Goal: Task Accomplishment & Management: Manage account settings

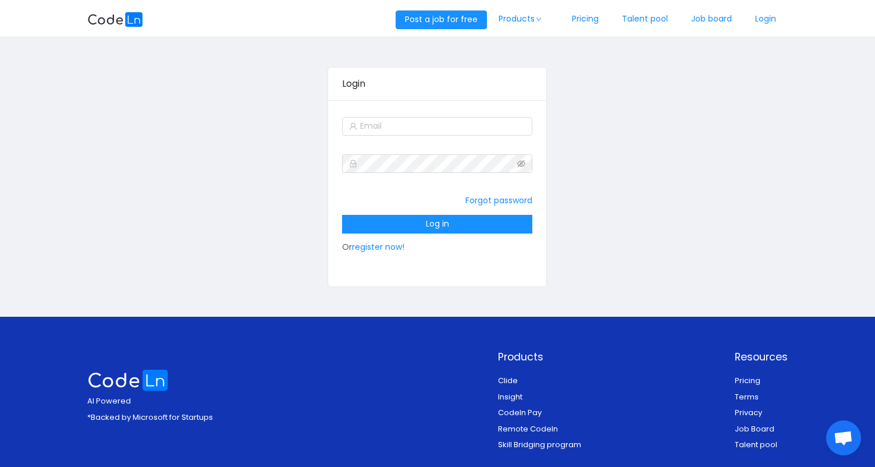
click at [427, 141] on form "Forgot password Log in Or register now!" at bounding box center [437, 186] width 190 height 144
click at [444, 127] on input "text" at bounding box center [437, 126] width 190 height 19
type input "robertruhiu@gmail.com"
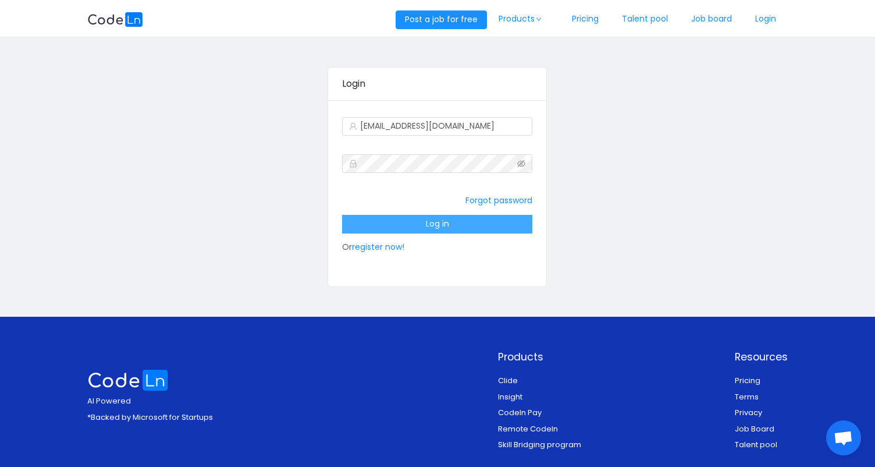
click at [426, 231] on button "Log in" at bounding box center [437, 224] width 190 height 19
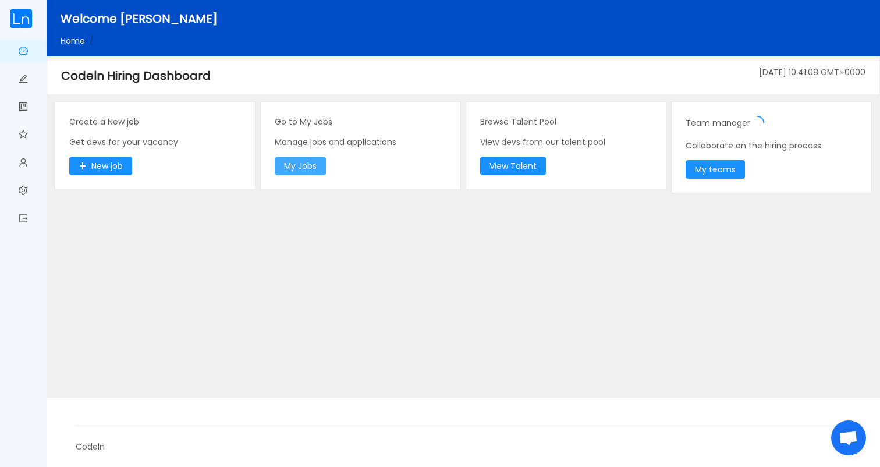
click at [325, 158] on button "My Jobs" at bounding box center [300, 166] width 51 height 19
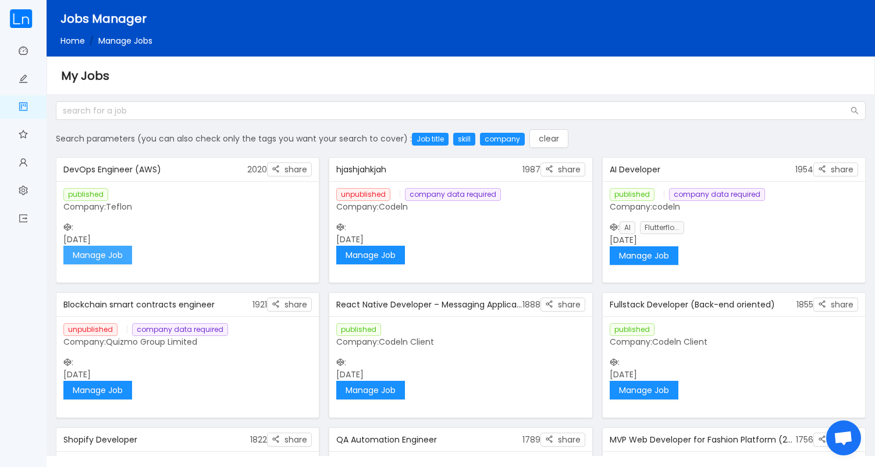
click at [121, 254] on button "Manage Job" at bounding box center [97, 255] width 69 height 19
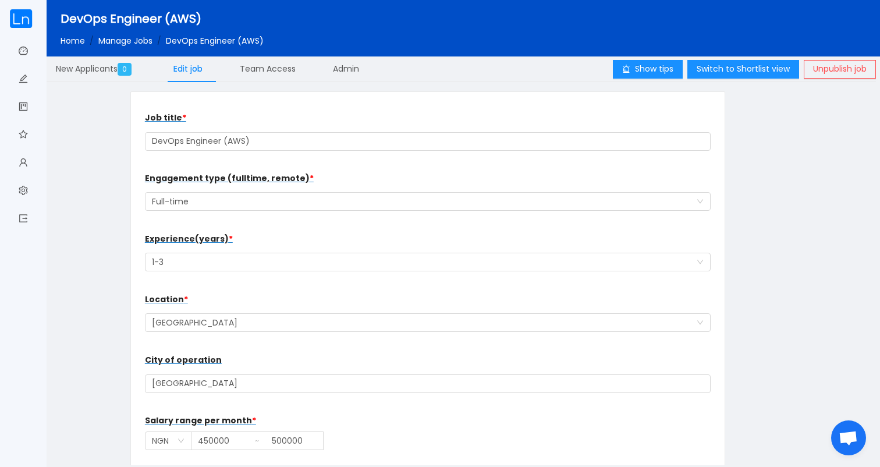
click at [332, 129] on div "Job title * DevOps Engineer (AWS)" at bounding box center [428, 129] width 566 height 47
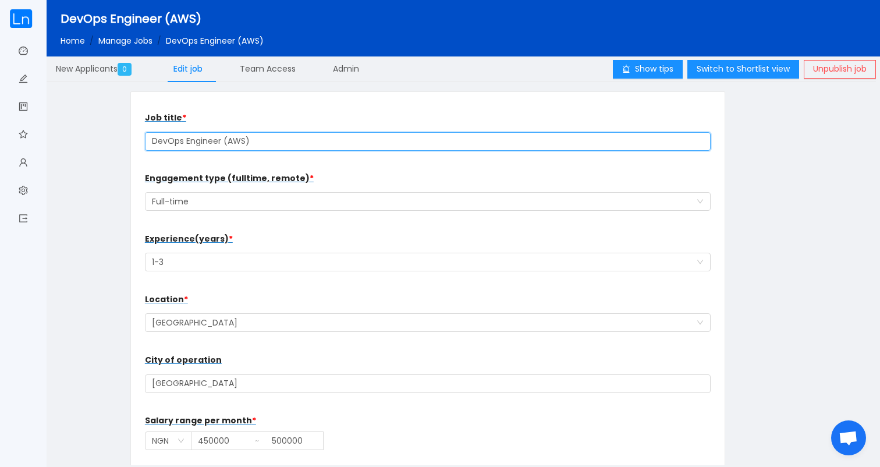
click at [325, 142] on input "DevOps Engineer (AWS)" at bounding box center [428, 141] width 566 height 19
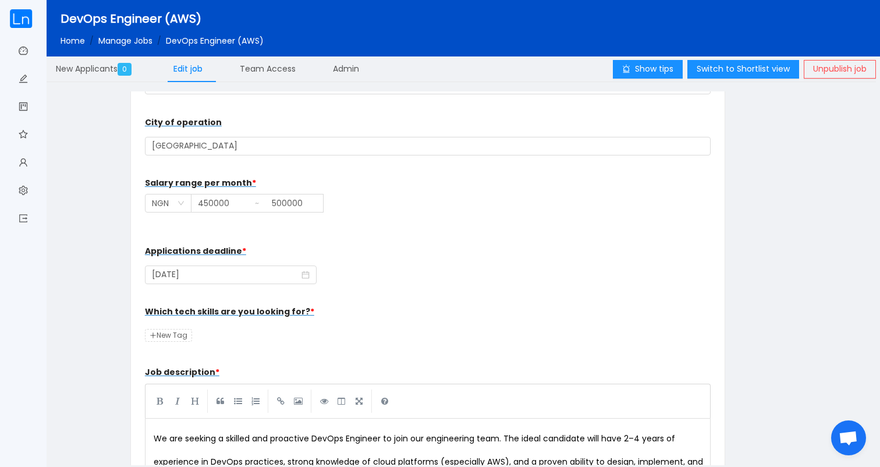
scroll to position [239, 0]
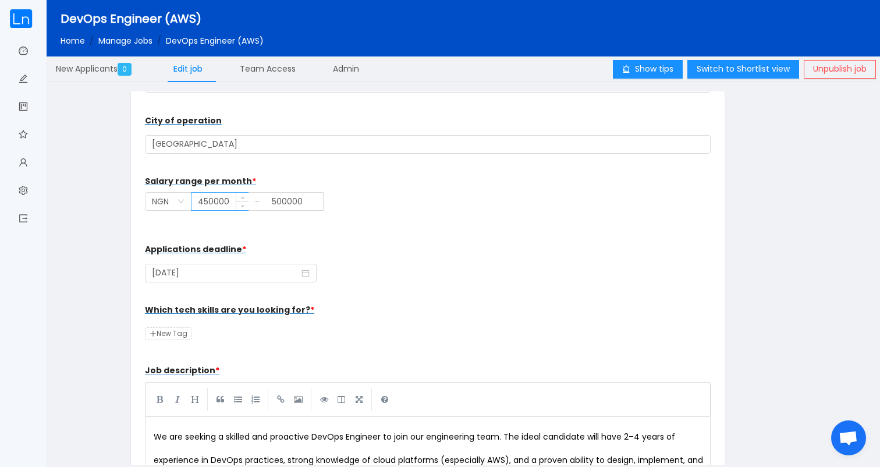
click at [215, 201] on input "450000" at bounding box center [219, 201] width 57 height 17
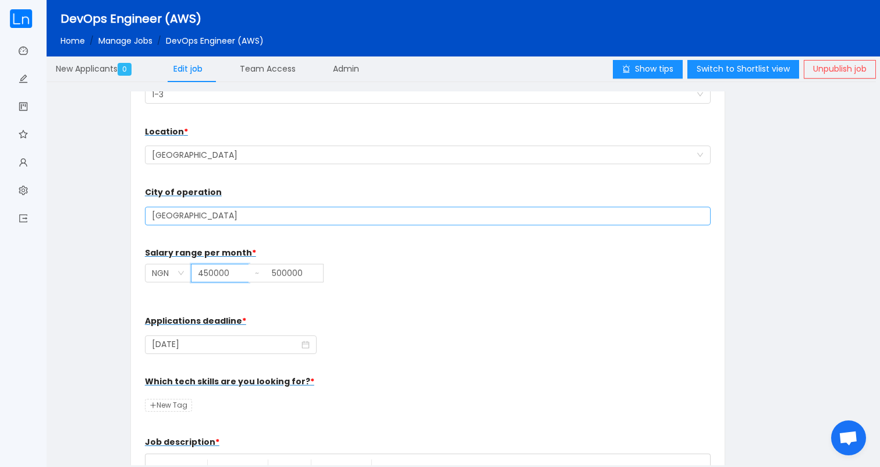
scroll to position [121, 0]
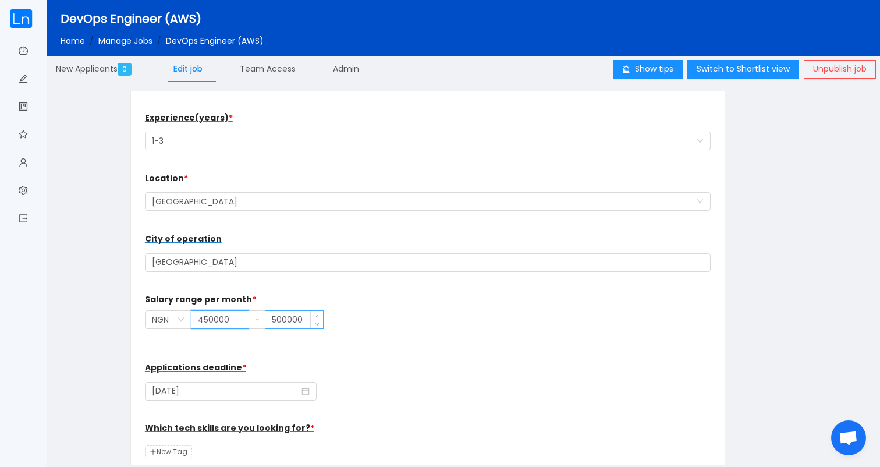
click at [286, 322] on input "500000" at bounding box center [294, 319] width 58 height 17
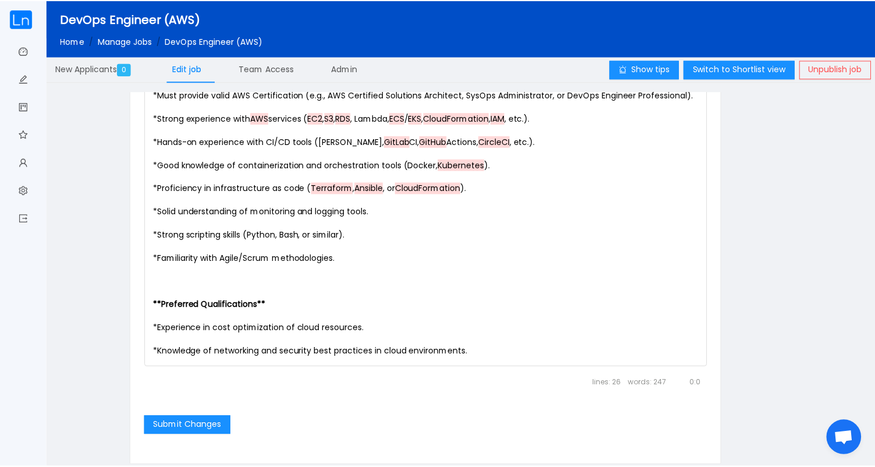
scroll to position [940, 0]
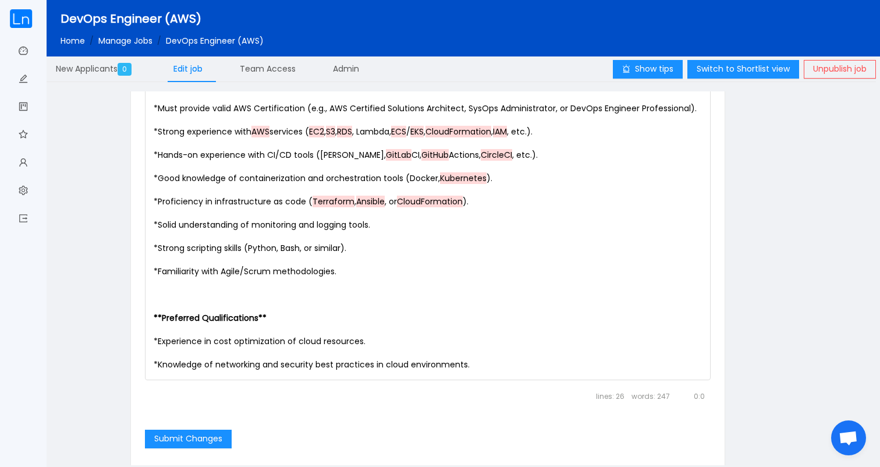
click at [143, 40] on link "Manage Jobs" at bounding box center [125, 41] width 54 height 12
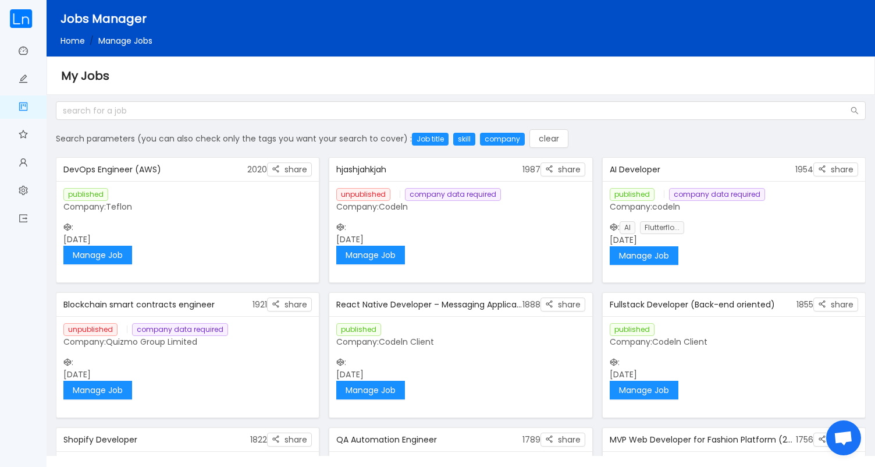
click at [226, 262] on div "published Company: Teflon : September 29th 2025 Manage Job" at bounding box center [187, 226] width 262 height 90
click at [115, 258] on button "Manage Job" at bounding box center [97, 255] width 69 height 19
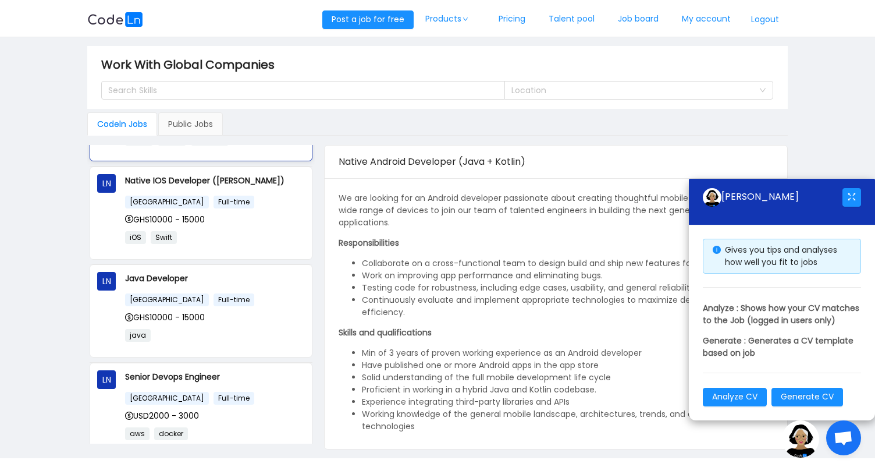
scroll to position [154, 0]
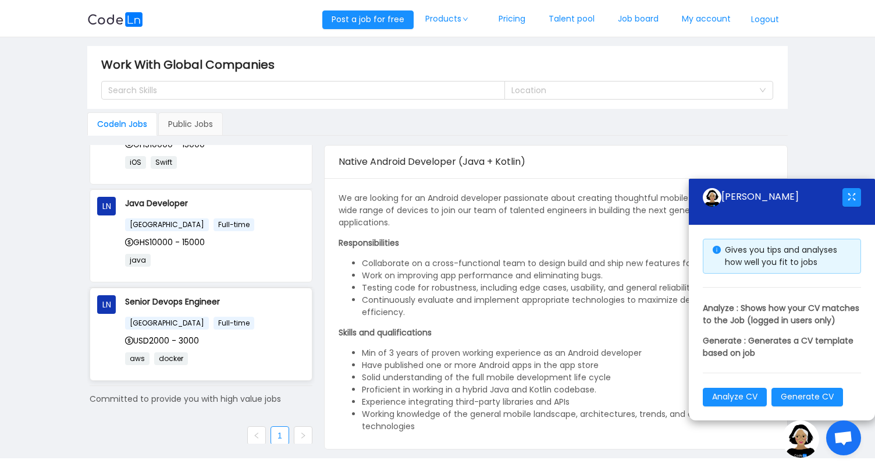
click at [232, 328] on div "[GEOGRAPHIC_DATA] Full-time USD2000 - 3000 aws docker" at bounding box center [215, 344] width 180 height 57
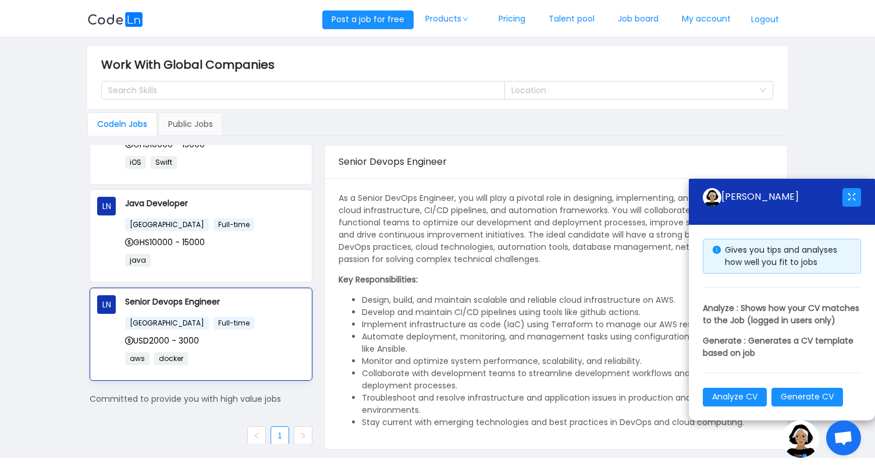
click at [232, 328] on div "[GEOGRAPHIC_DATA] Full-time USD2000 - 3000 aws docker" at bounding box center [215, 344] width 180 height 57
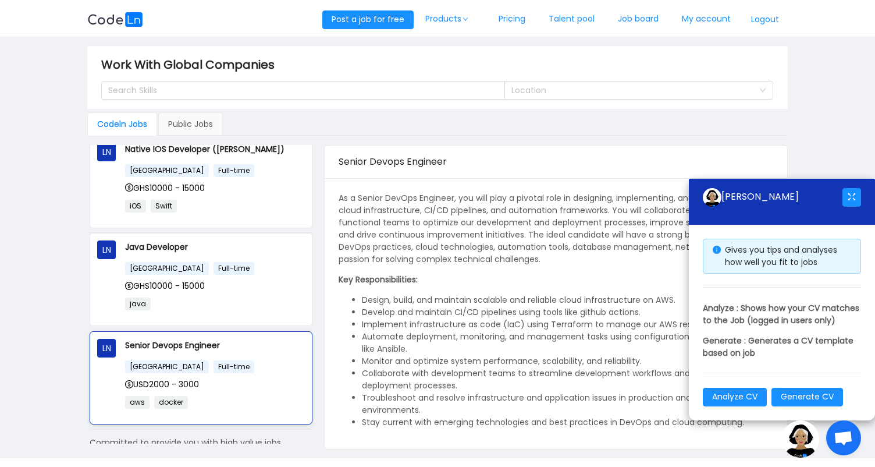
scroll to position [0, 0]
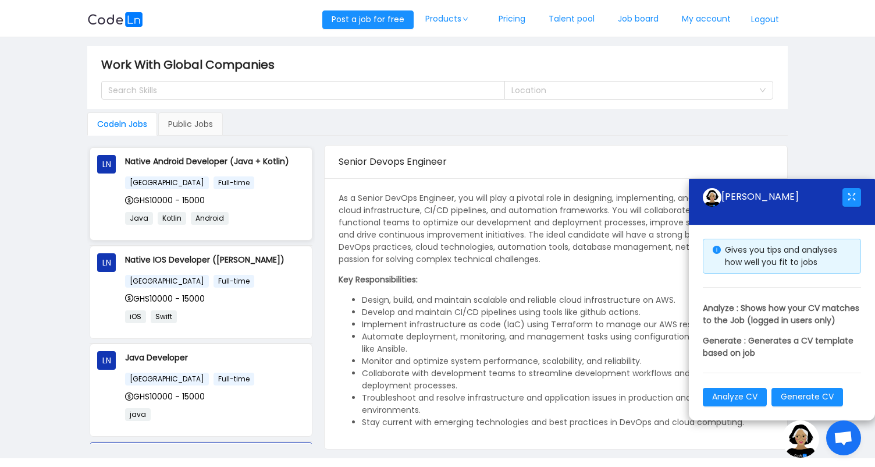
click at [240, 231] on div "Java Kotlin Android" at bounding box center [215, 222] width 180 height 22
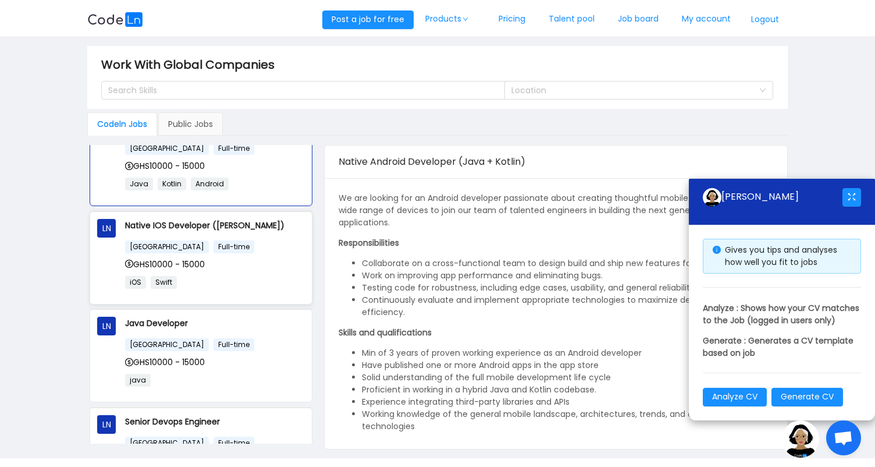
scroll to position [154, 0]
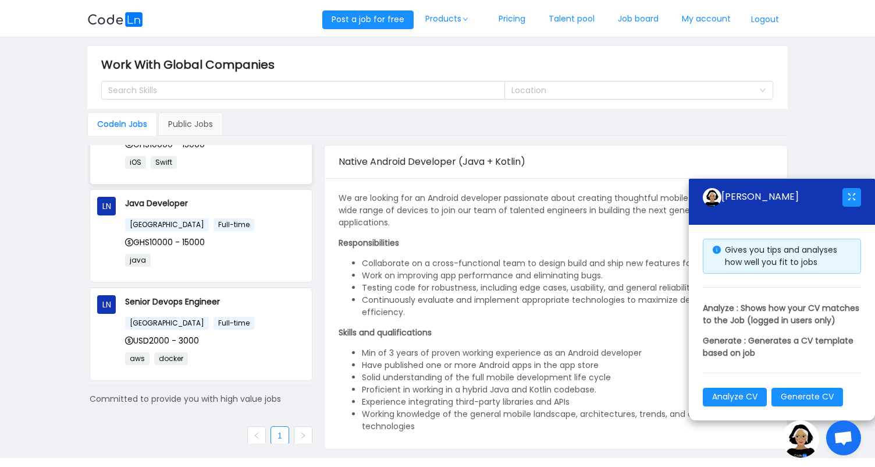
click at [243, 316] on div "[GEOGRAPHIC_DATA] Full-time" at bounding box center [215, 322] width 180 height 13
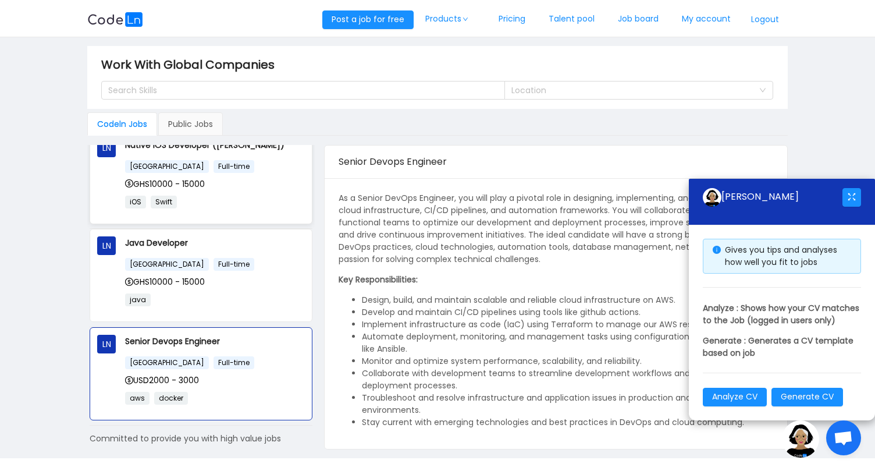
scroll to position [0, 0]
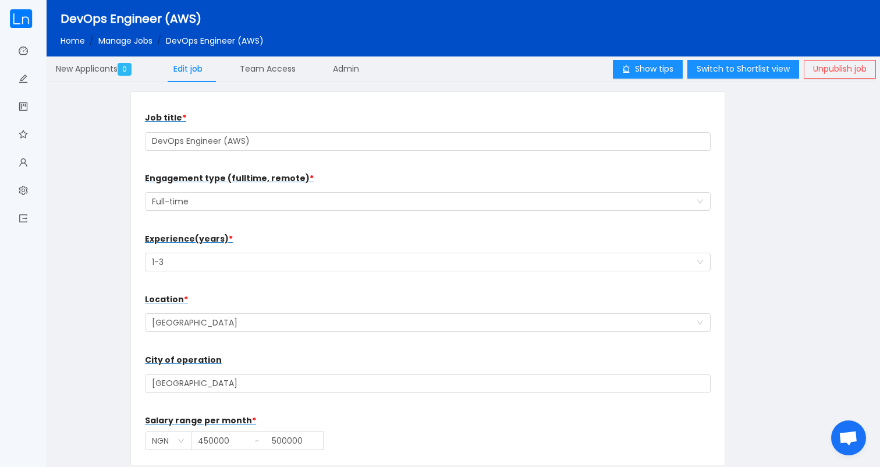
click at [281, 82] on div "Show tips Switch to Shortlist view Unpublish job New Applicants 0 Edit job Team…" at bounding box center [461, 260] width 829 height 409
click at [282, 81] on div "Team Access" at bounding box center [267, 69] width 74 height 26
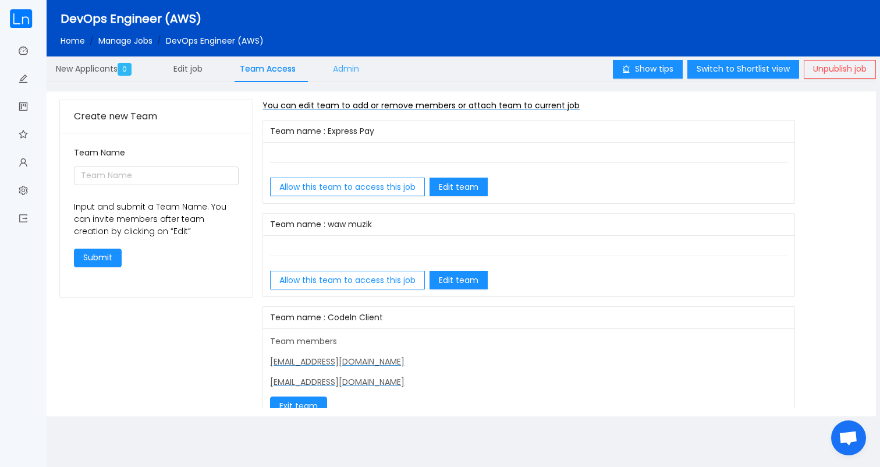
click at [340, 75] on div "Admin" at bounding box center [346, 69] width 45 height 26
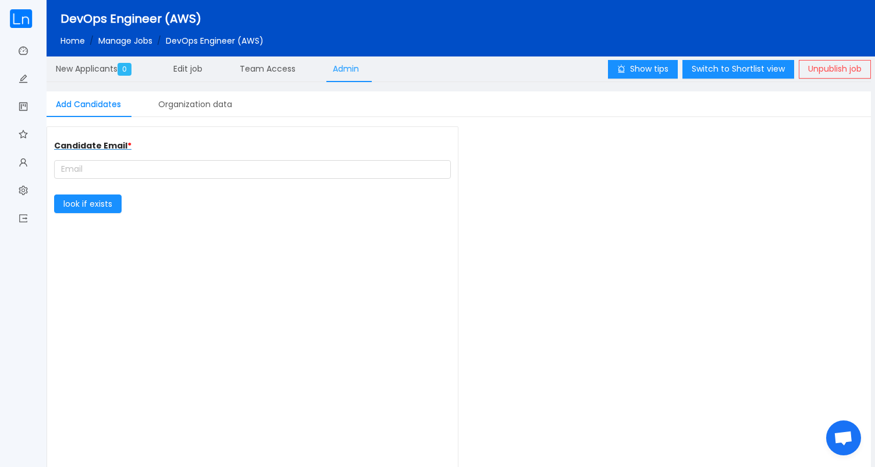
type input "Teflon"
type input "[URL][DOMAIN_NAME]"
click at [247, 73] on span "Team Access" at bounding box center [268, 69] width 56 height 12
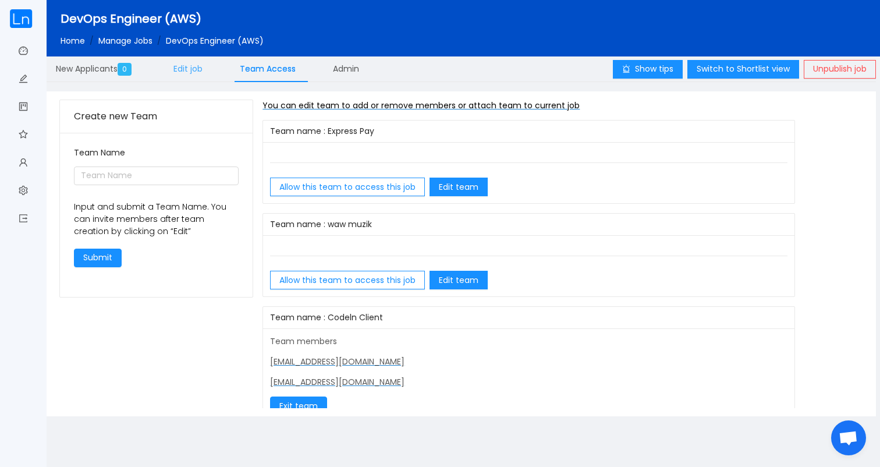
click at [194, 65] on span "Edit job" at bounding box center [187, 69] width 29 height 12
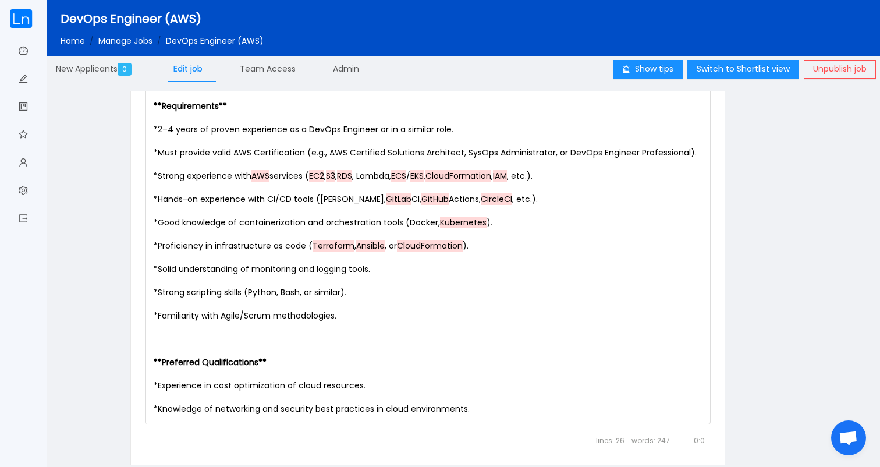
scroll to position [963, 0]
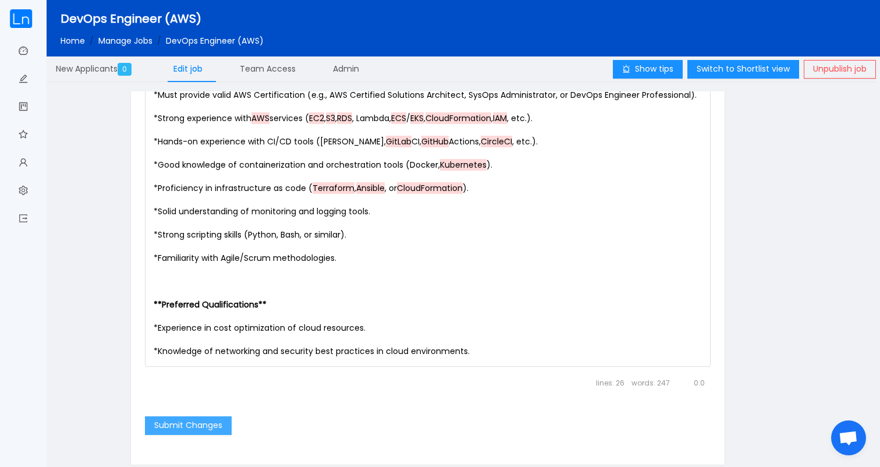
click at [203, 425] on button "Submit Changes" at bounding box center [188, 425] width 87 height 19
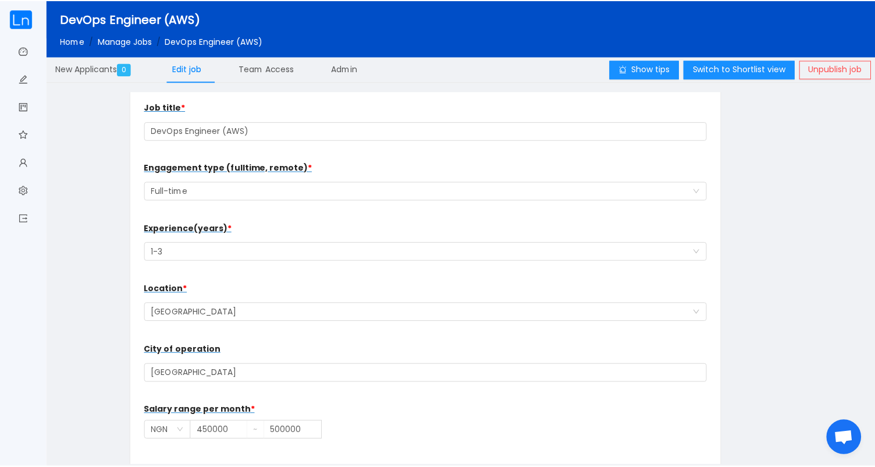
scroll to position [0, 0]
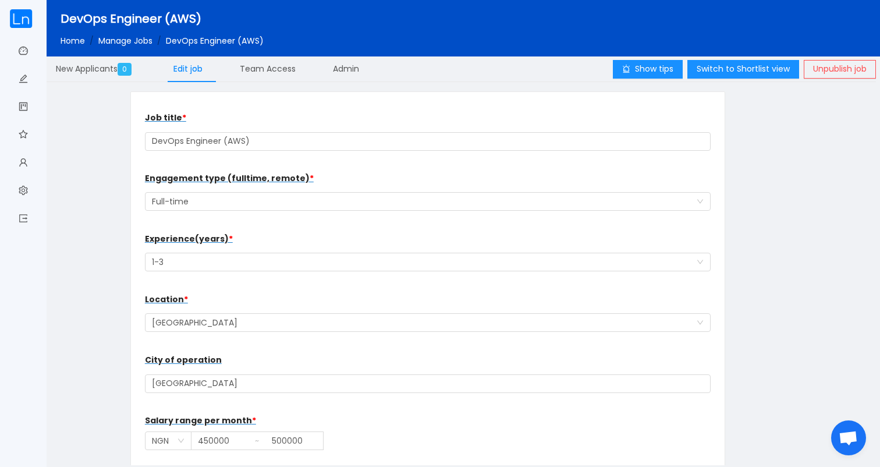
click at [137, 42] on link "Manage Jobs" at bounding box center [125, 41] width 54 height 12
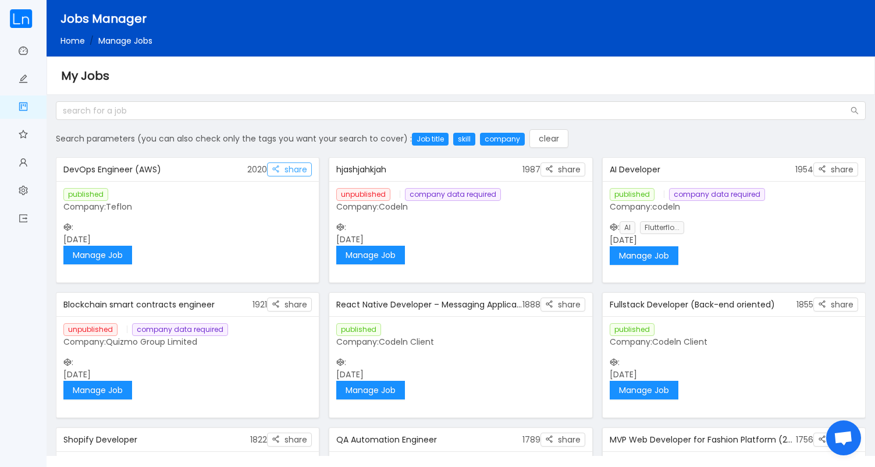
click at [292, 171] on button "share" at bounding box center [289, 169] width 45 height 14
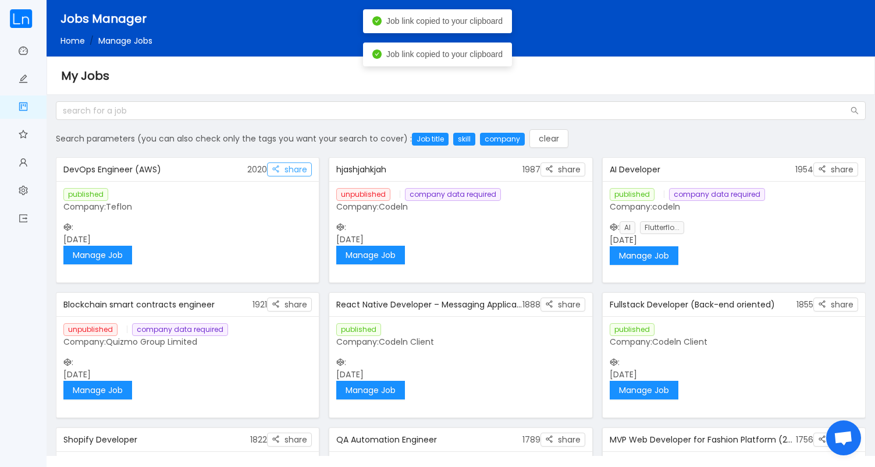
click at [292, 171] on button "share" at bounding box center [289, 169] width 45 height 14
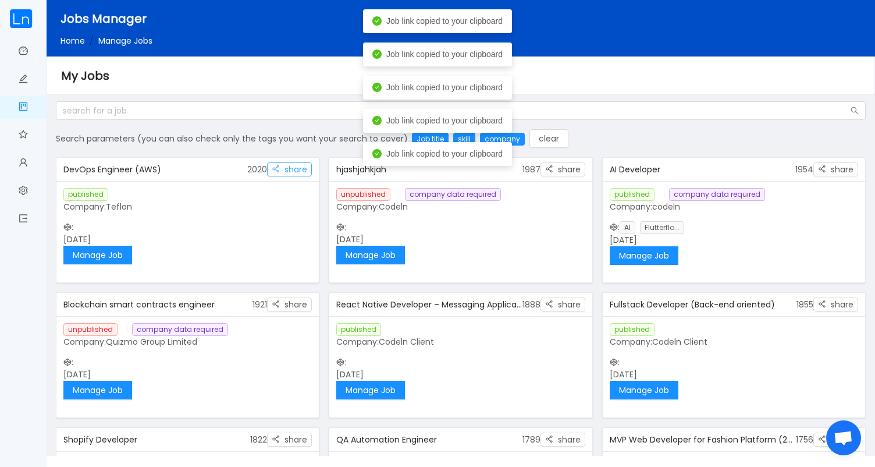
click at [292, 171] on button "share" at bounding box center [289, 169] width 45 height 14
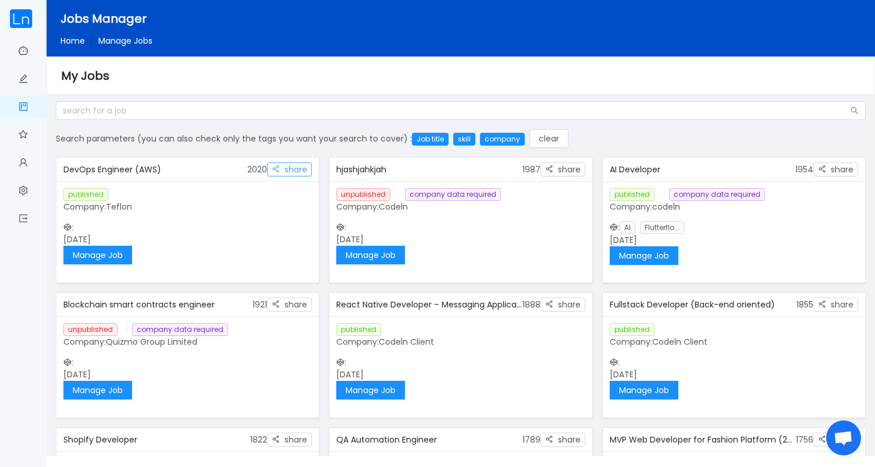
click at [302, 173] on button "share" at bounding box center [289, 169] width 45 height 14
click at [147, 173] on div "DevOps Engineer (AWS)" at bounding box center [155, 170] width 184 height 22
copy div "DevOps Engineer (AWS)"
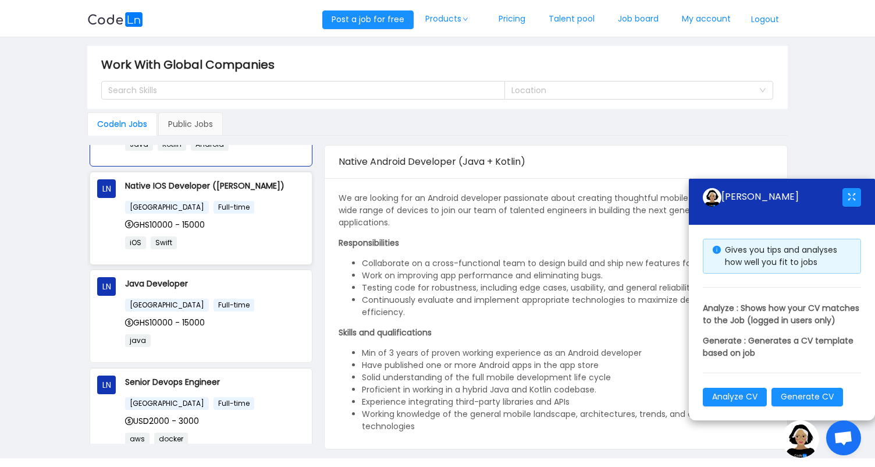
scroll to position [154, 0]
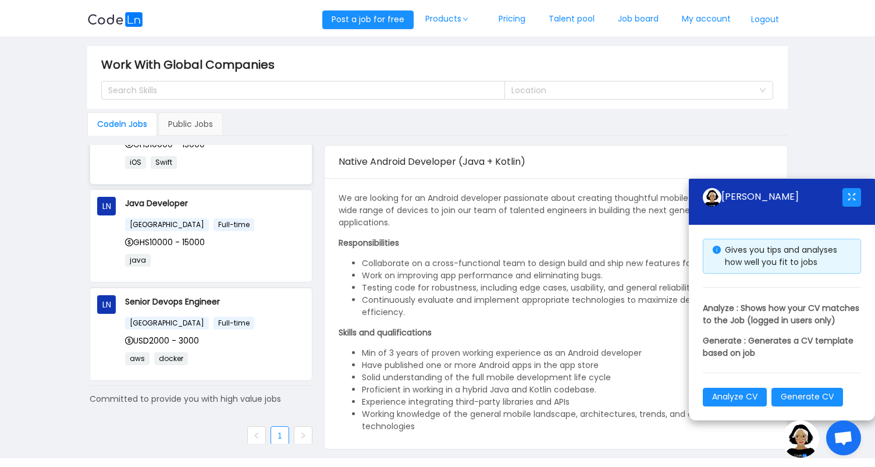
click at [226, 316] on div "Nigeria Full-time" at bounding box center [215, 322] width 180 height 13
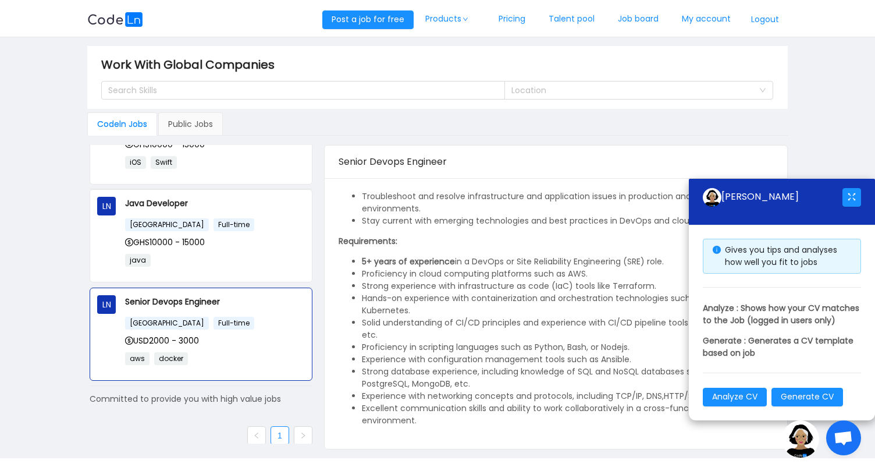
scroll to position [0, 0]
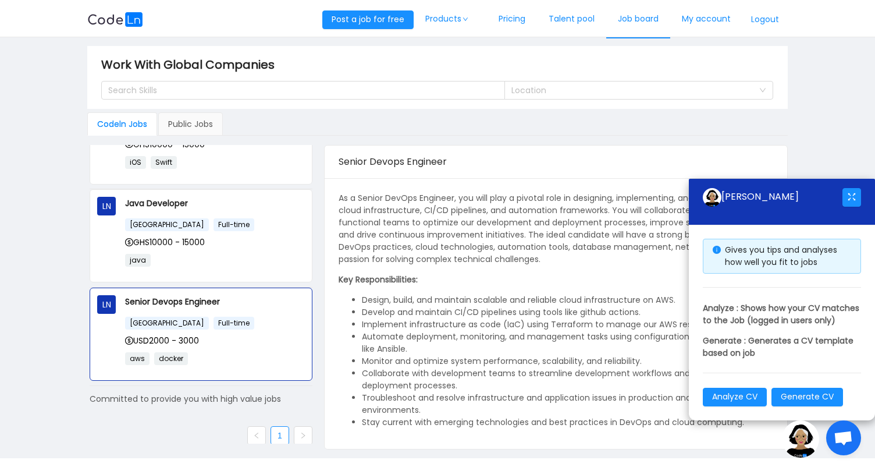
click at [634, 23] on link "Job board" at bounding box center [638, 19] width 64 height 38
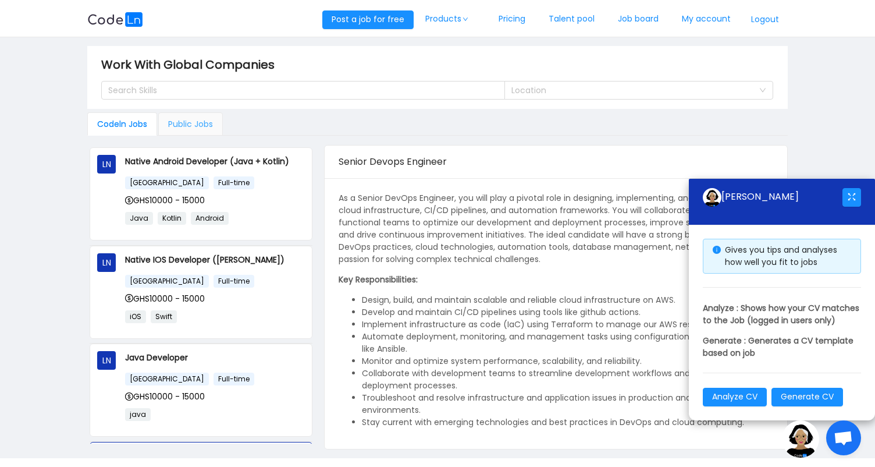
click at [191, 131] on div "Public Jobs" at bounding box center [190, 123] width 65 height 23
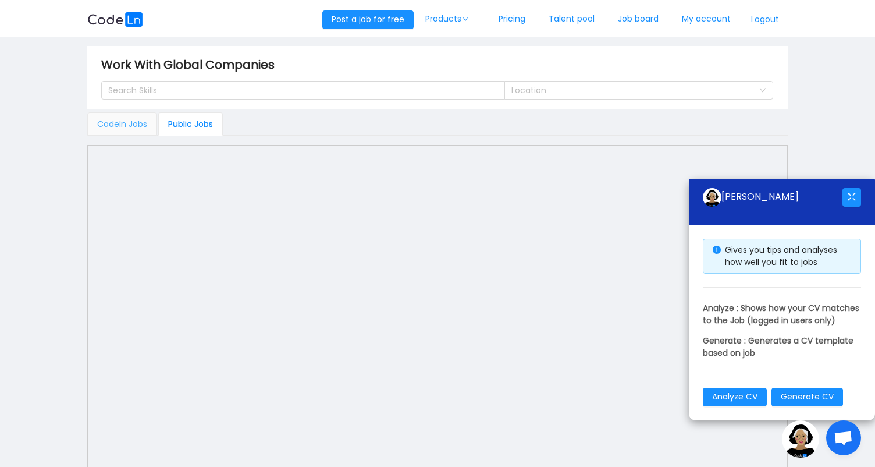
click at [122, 125] on div "Codeln Jobs" at bounding box center [122, 123] width 70 height 23
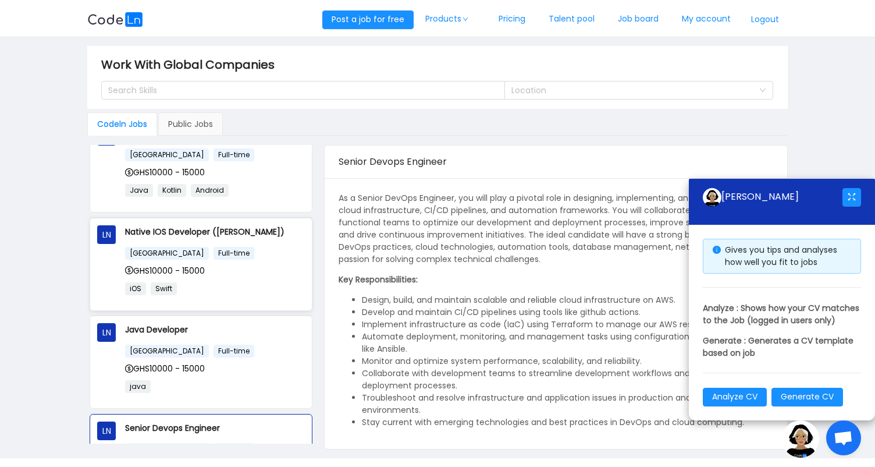
scroll to position [154, 0]
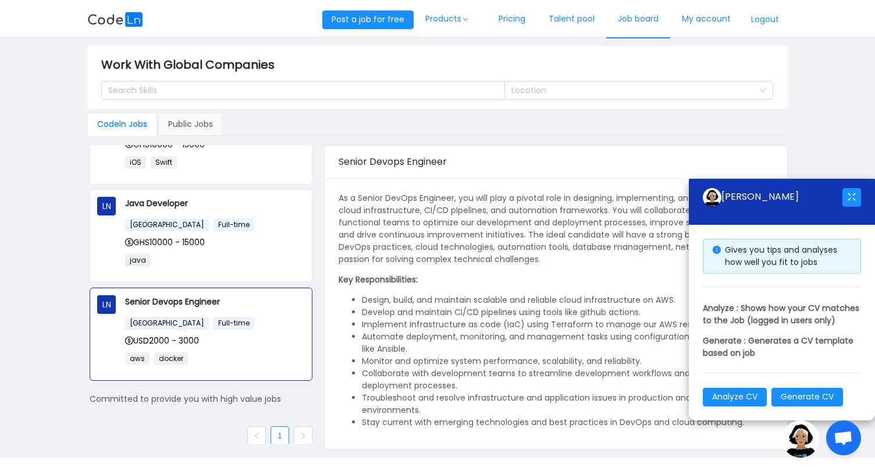
click at [638, 22] on link "Job board" at bounding box center [638, 19] width 64 height 38
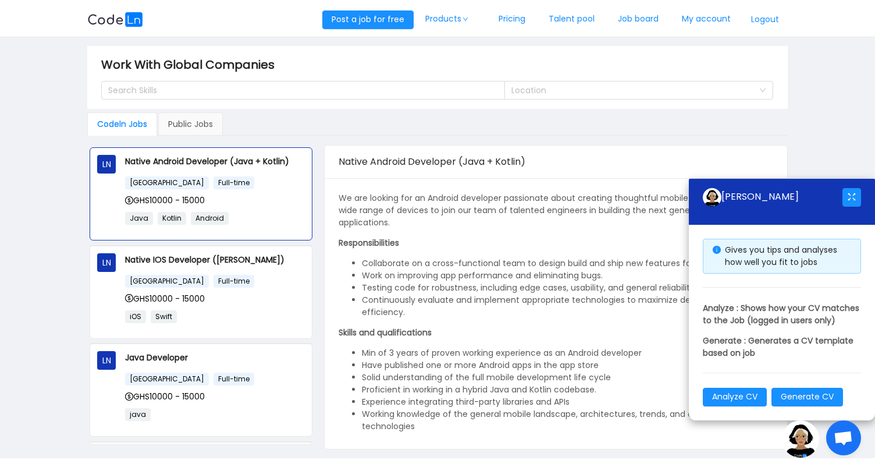
click at [62, 254] on main "Work With Global Companies Search Skills Location Codeln Jobs Public Jobs LN Na…" at bounding box center [437, 247] width 875 height 421
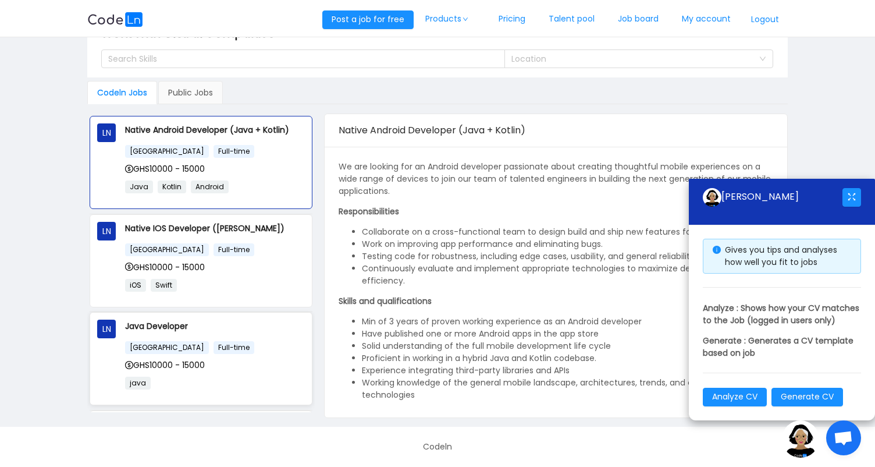
scroll to position [154, 0]
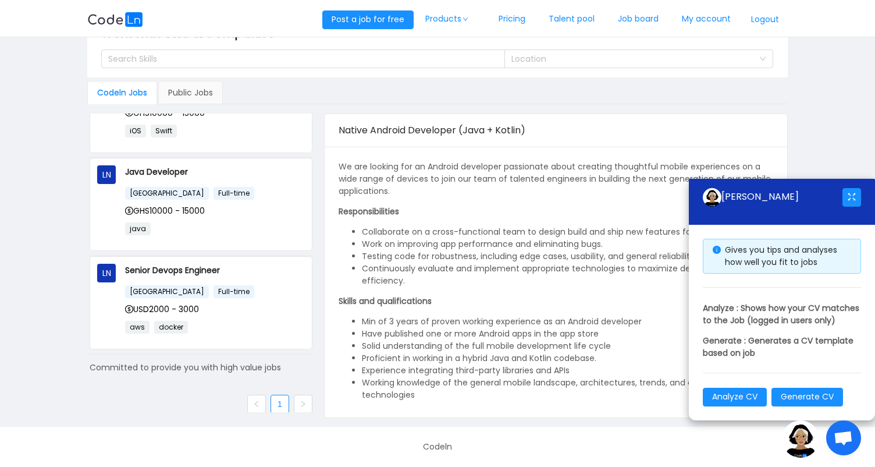
click at [302, 407] on link at bounding box center [303, 404] width 19 height 19
click at [259, 408] on link at bounding box center [256, 404] width 19 height 19
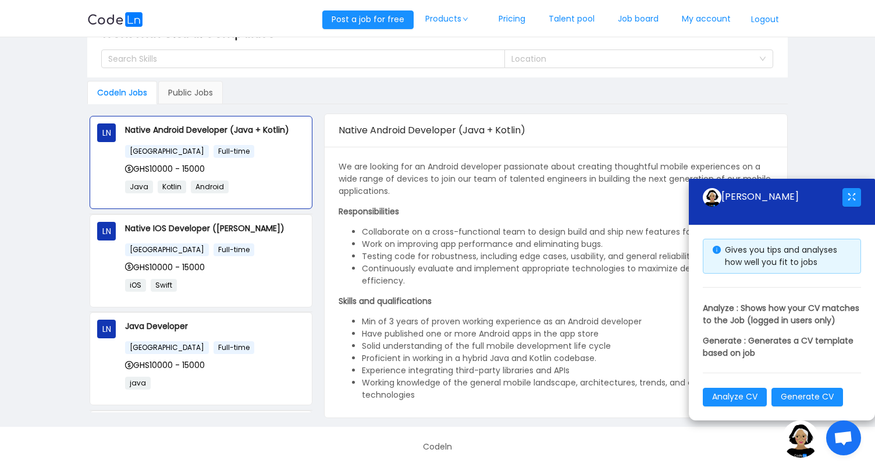
scroll to position [0, 0]
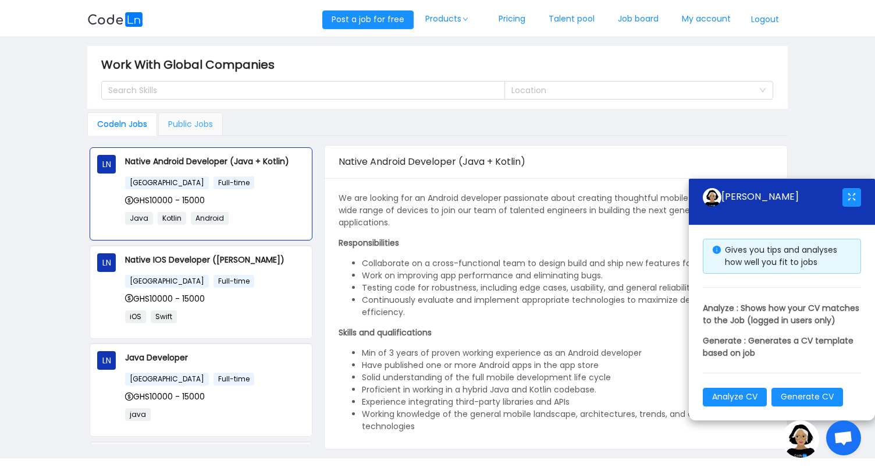
click at [194, 125] on div "Public Jobs" at bounding box center [190, 123] width 65 height 23
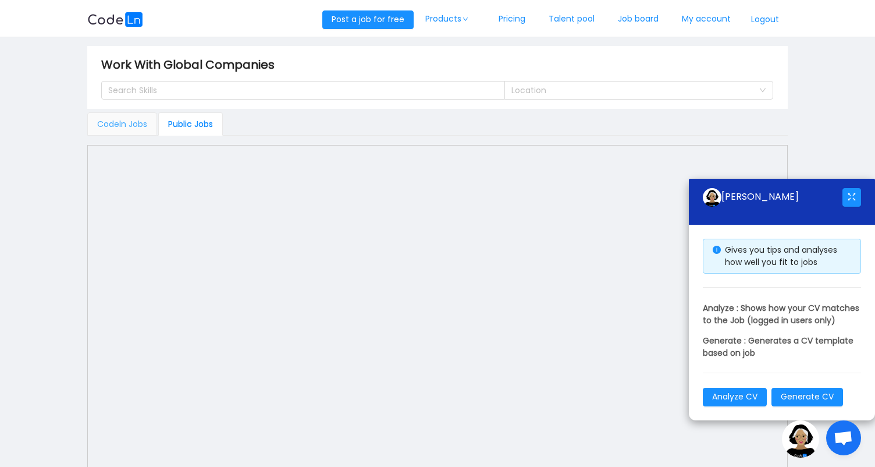
click at [134, 130] on div "Codeln Jobs" at bounding box center [122, 123] width 70 height 23
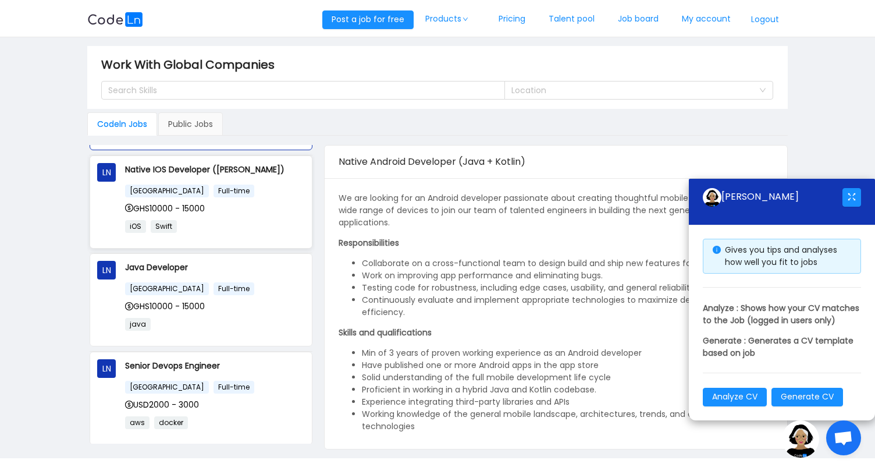
scroll to position [154, 0]
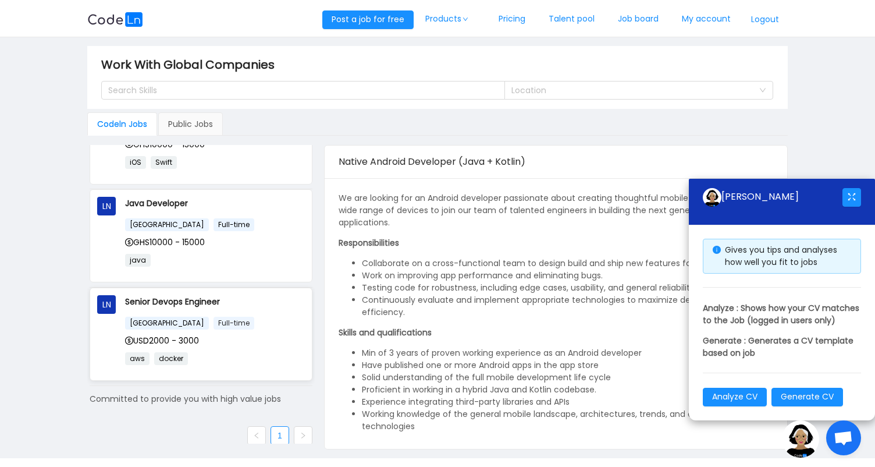
click at [214, 320] on span "Full-time" at bounding box center [234, 323] width 41 height 13
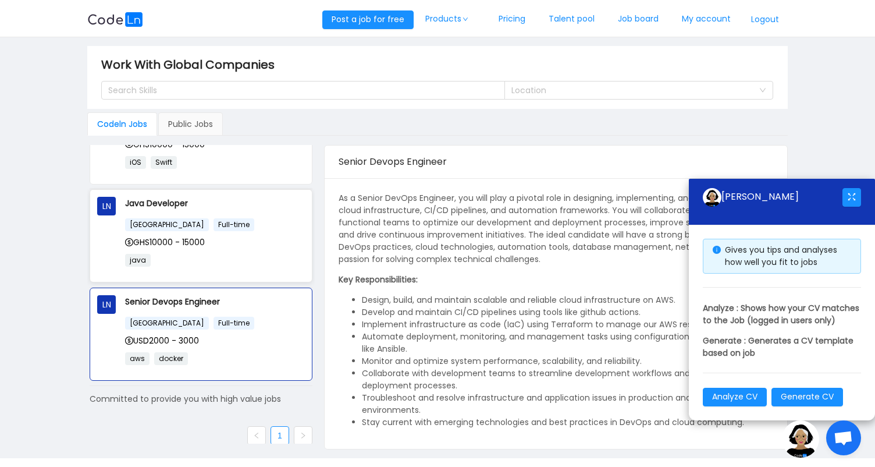
click at [189, 253] on p "java" at bounding box center [215, 259] width 180 height 13
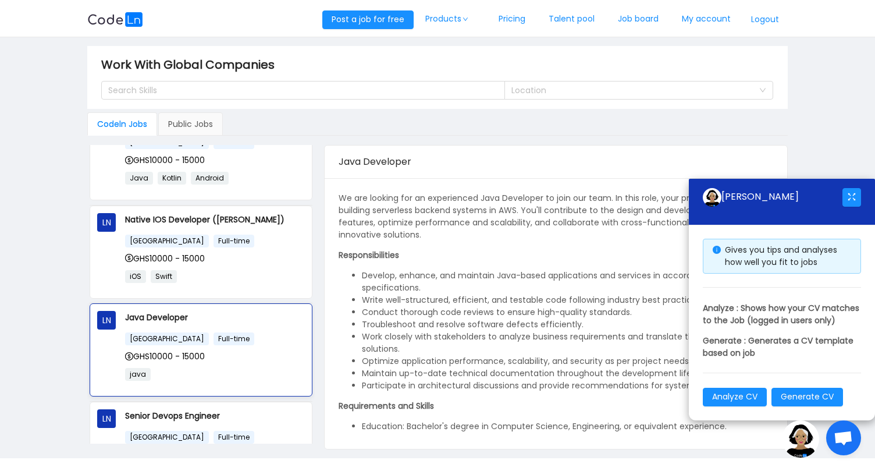
scroll to position [16, 0]
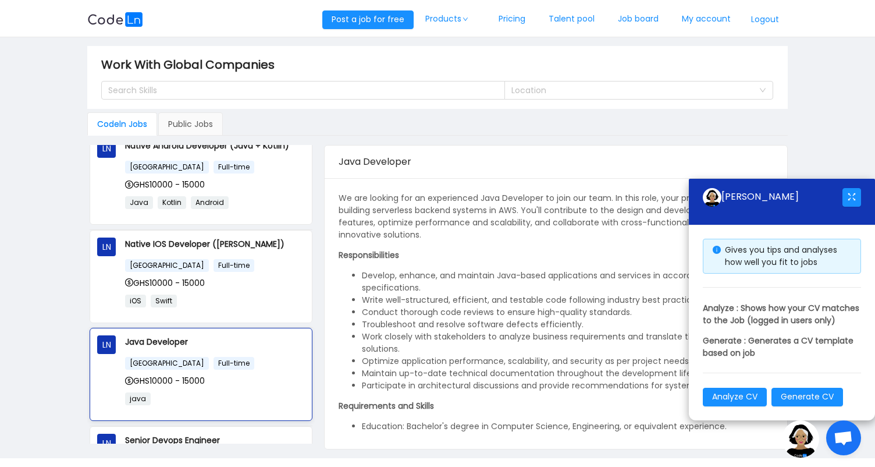
click at [189, 253] on div "Native IOS Developer (Swift) Ghana Full-time GHS10000 - 15000 iOS Swift" at bounding box center [215, 276] width 180 height 78
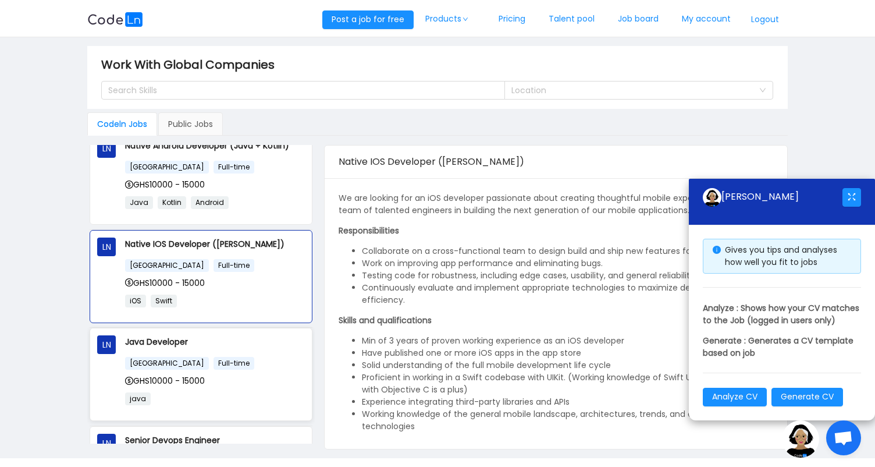
scroll to position [0, 0]
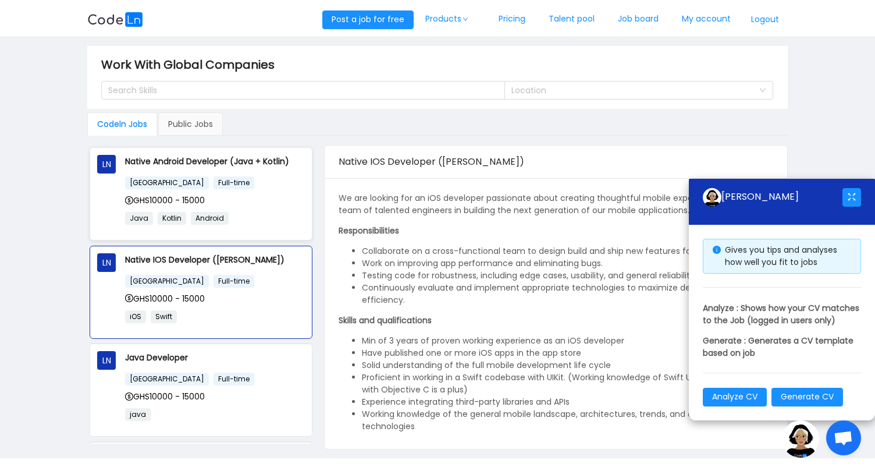
click at [214, 198] on div "GHS10000 - 15000" at bounding box center [215, 200] width 180 height 13
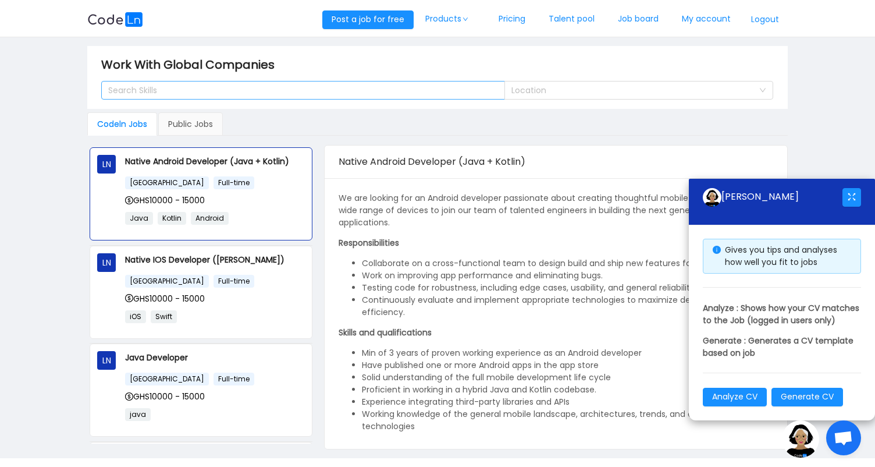
click at [321, 88] on div "Search Skills" at bounding box center [297, 90] width 379 height 12
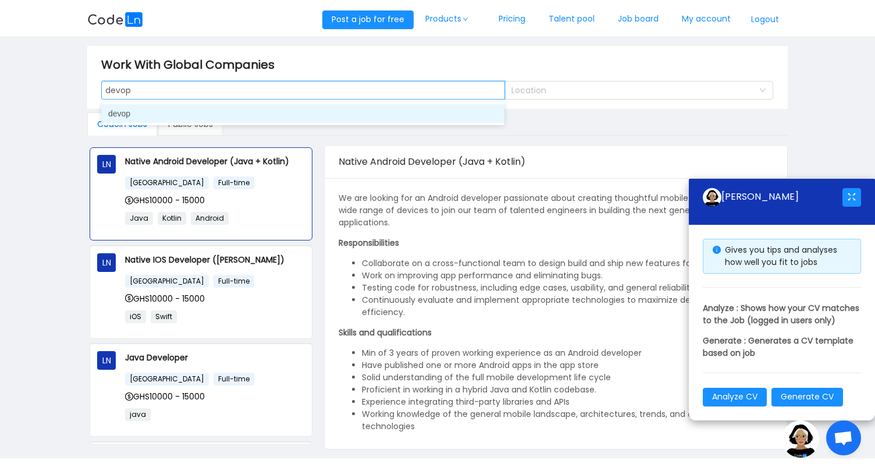
type input "devops"
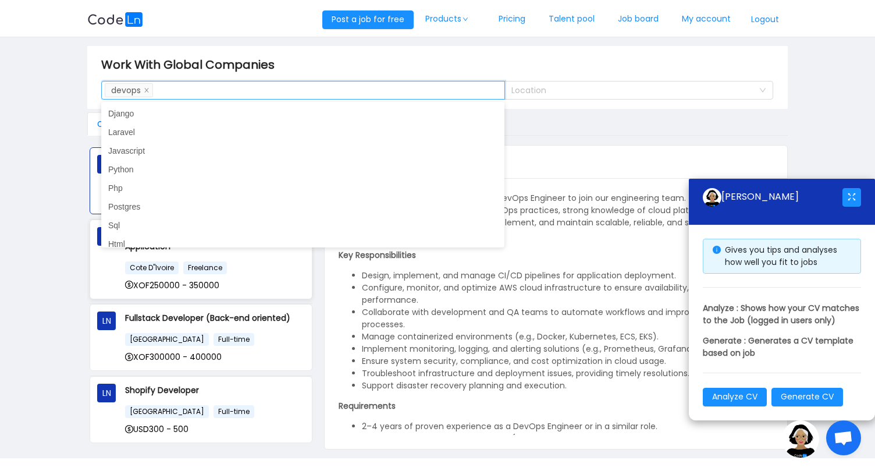
scroll to position [6, 0]
click at [82, 289] on main "Work With Global Companies Search Skills devops Location Codeln Jobs Public Job…" at bounding box center [437, 247] width 875 height 421
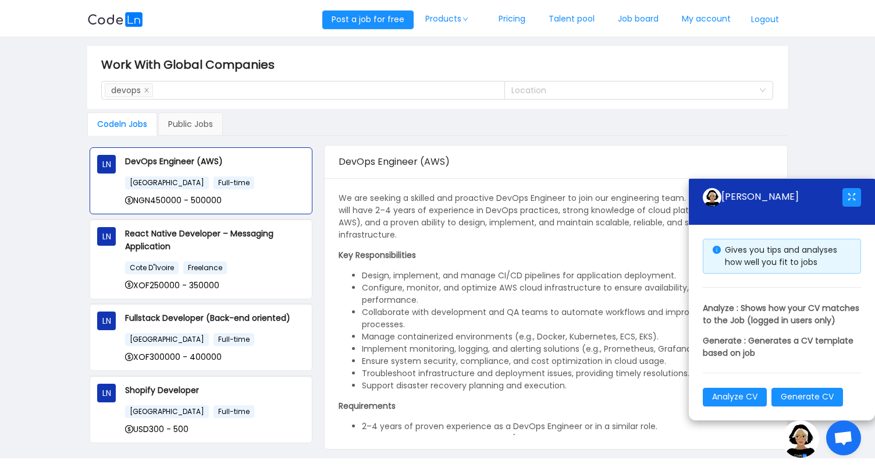
click at [67, 311] on main "Work With Global Companies Search Skills devops Location Codeln Jobs Public Job…" at bounding box center [437, 247] width 875 height 421
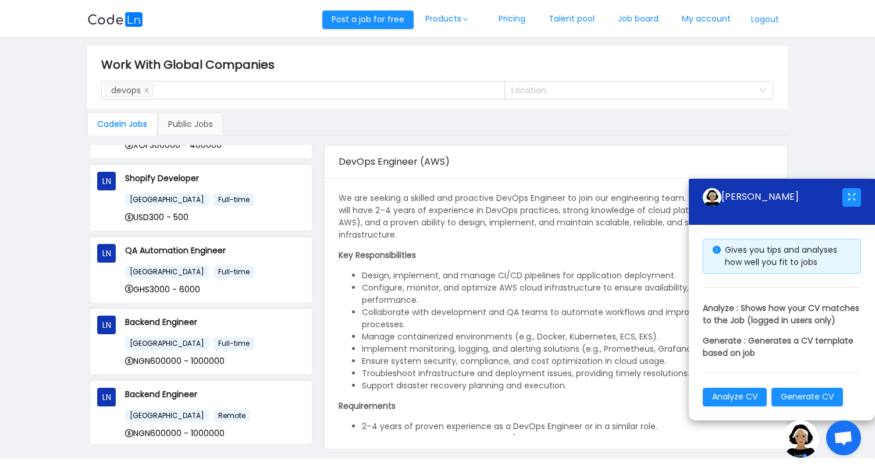
scroll to position [0, 0]
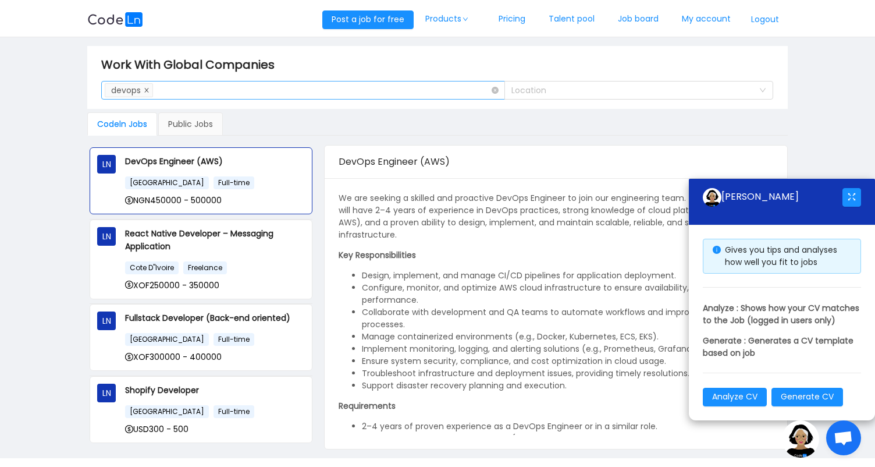
click at [145, 90] on icon "icon: close" at bounding box center [147, 90] width 6 height 6
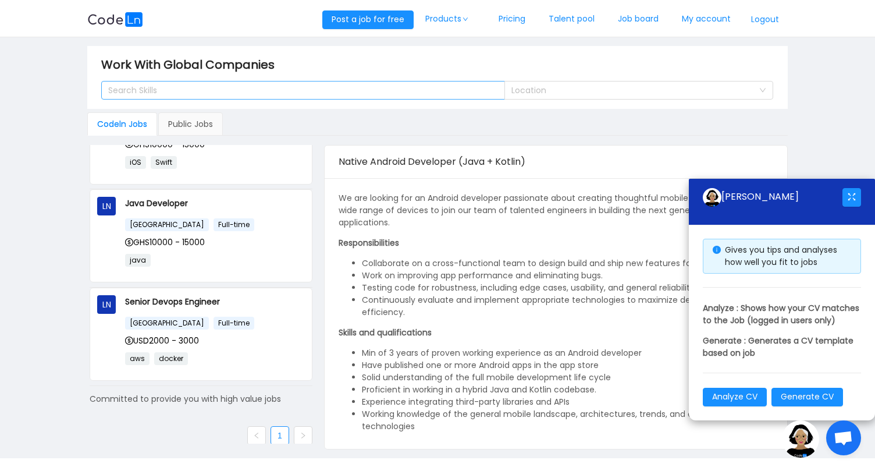
scroll to position [31, 0]
